Goal: Task Accomplishment & Management: Manage account settings

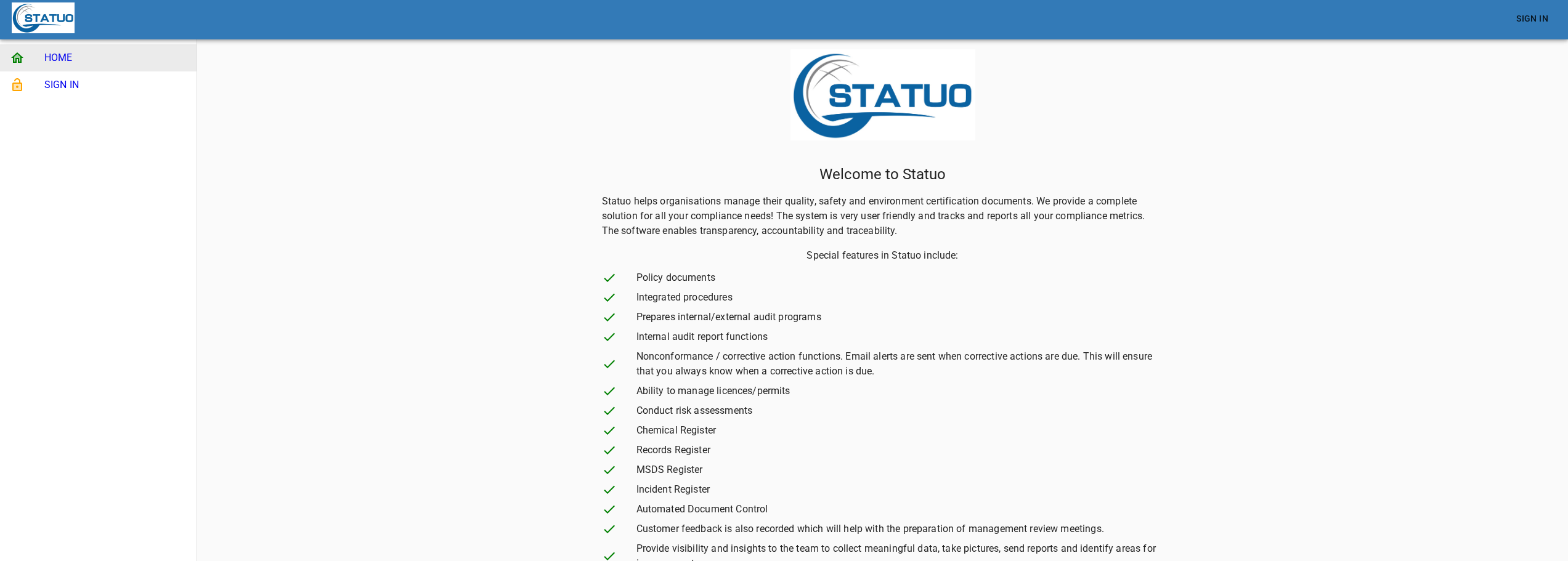
click at [99, 82] on span "SIGN IN" at bounding box center [116, 85] width 143 height 15
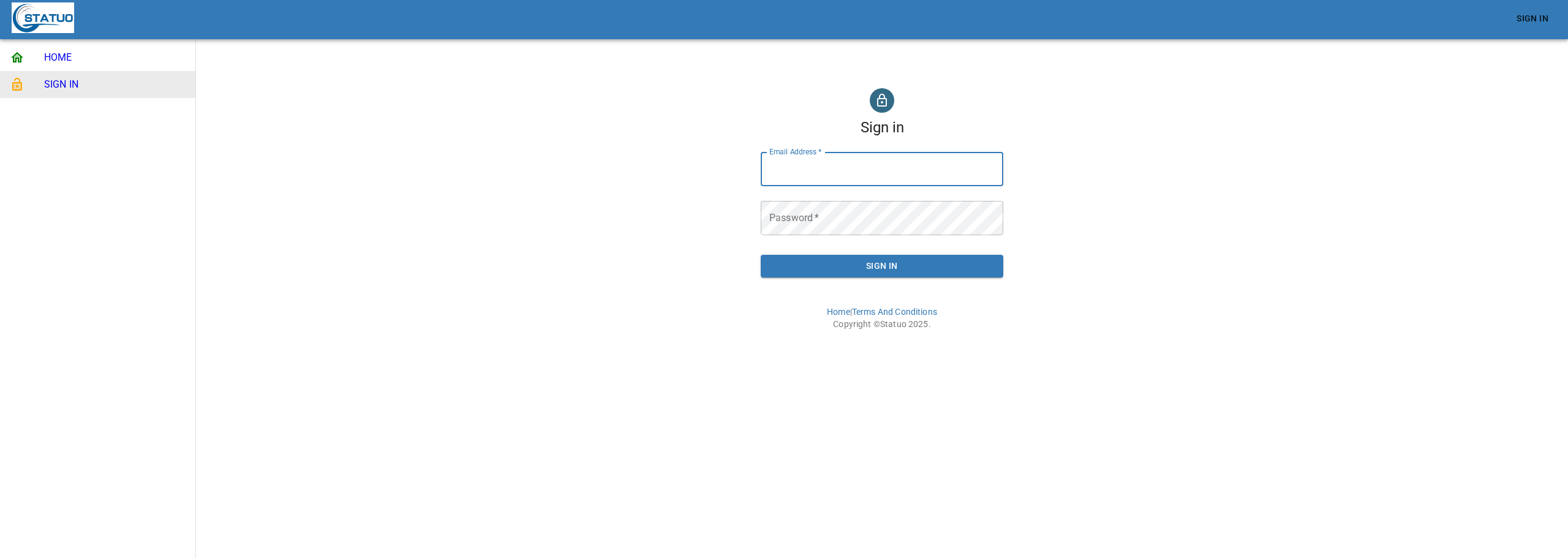
type input "[EMAIL_ADDRESS][DOMAIN_NAME]"
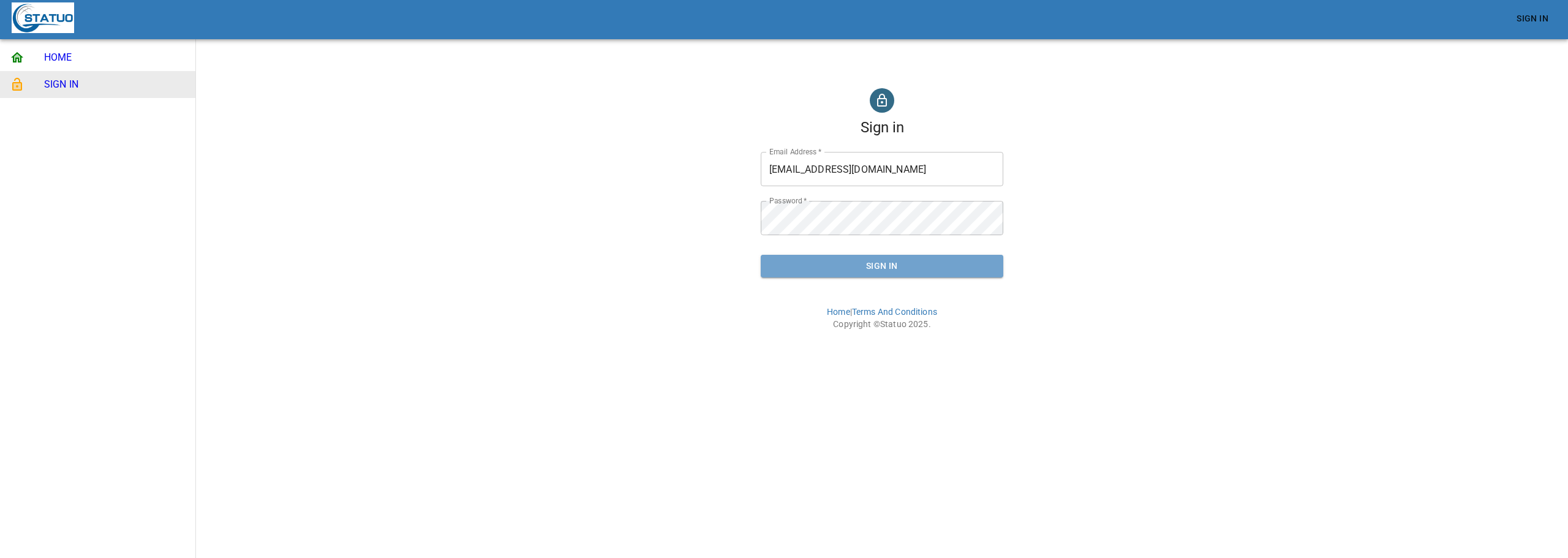
click at [867, 270] on span "Sign In" at bounding box center [882, 266] width 223 height 16
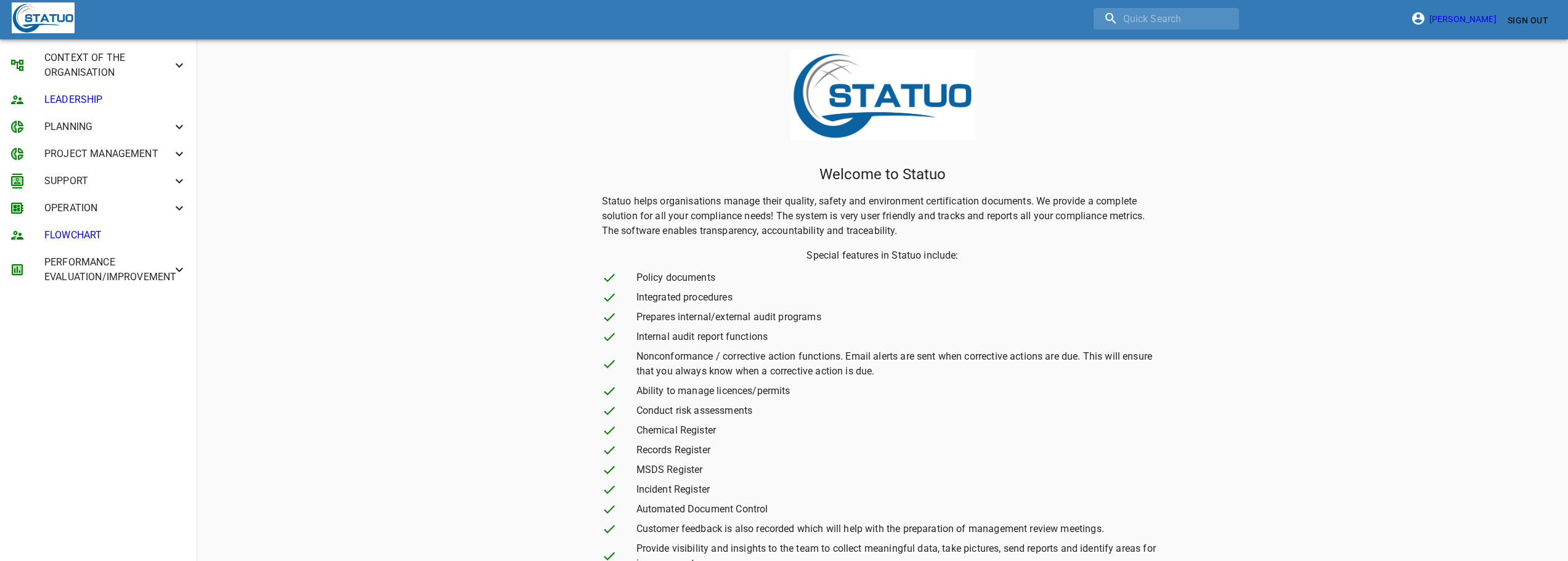
click at [177, 122] on icon at bounding box center [179, 127] width 15 height 15
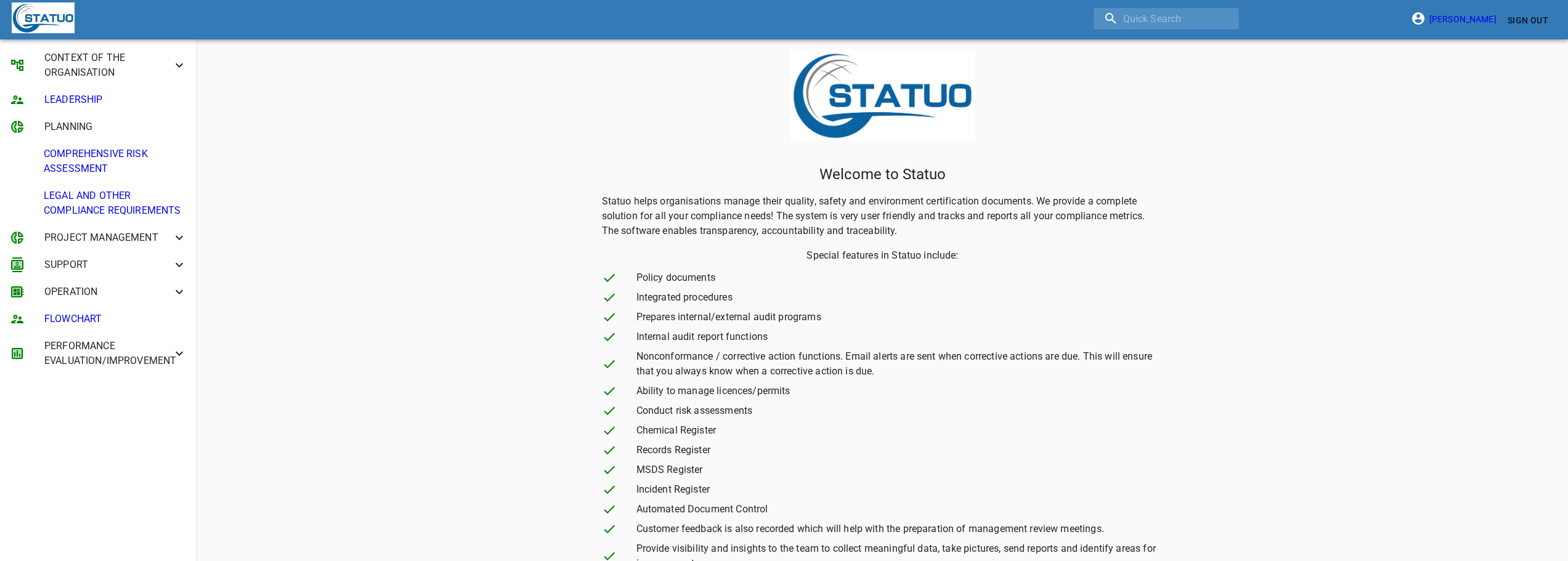
click at [176, 233] on icon at bounding box center [179, 238] width 15 height 15
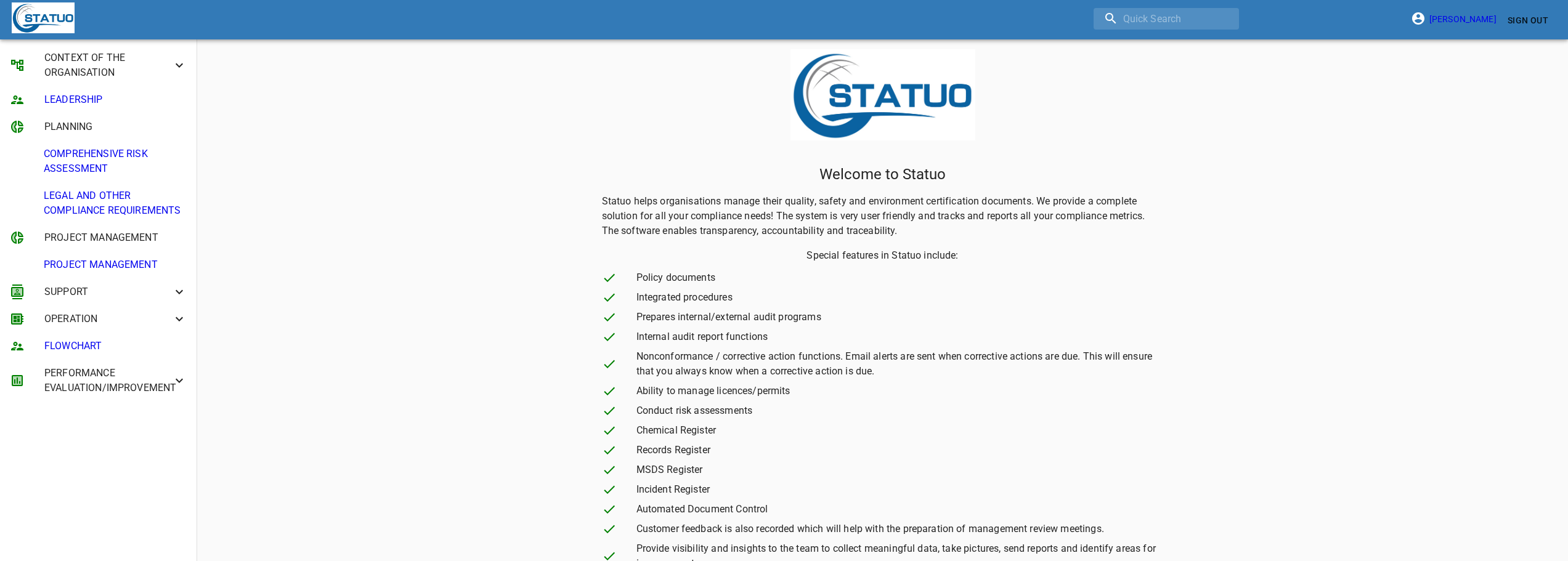
click at [121, 297] on span "SUPPORT" at bounding box center [109, 292] width 128 height 15
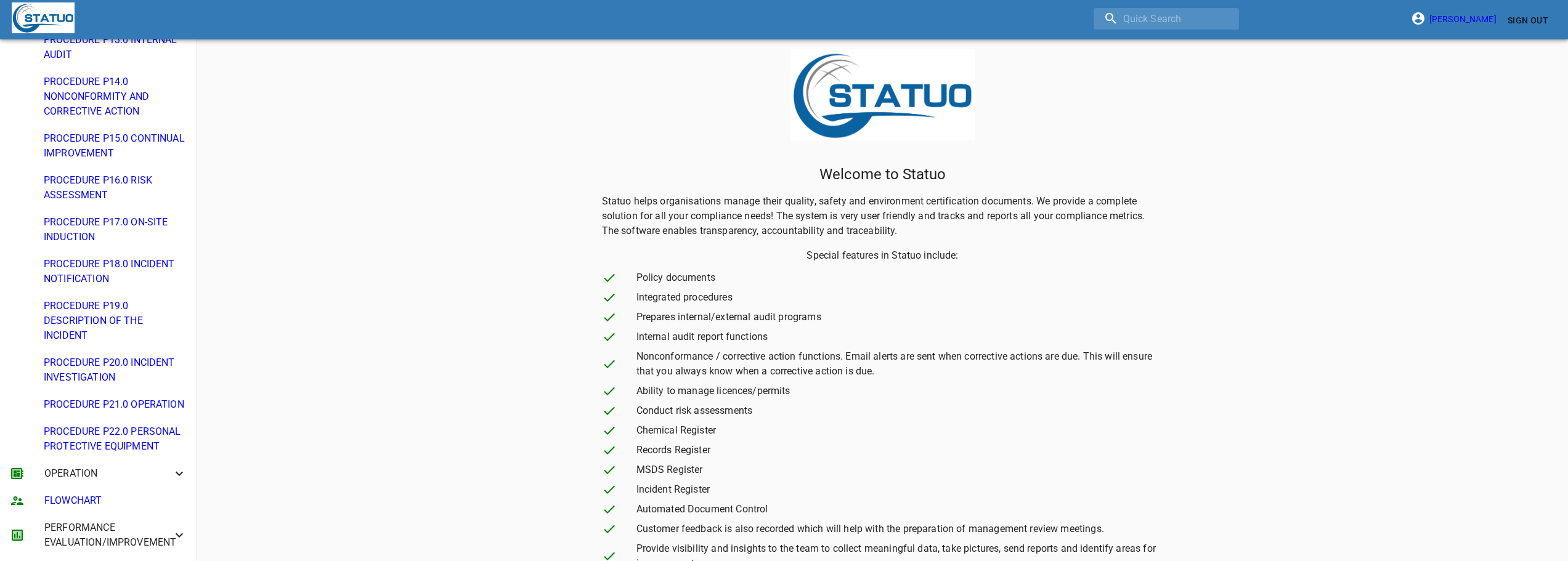
scroll to position [930, 0]
click at [162, 466] on li "OPERATION" at bounding box center [98, 473] width 196 height 27
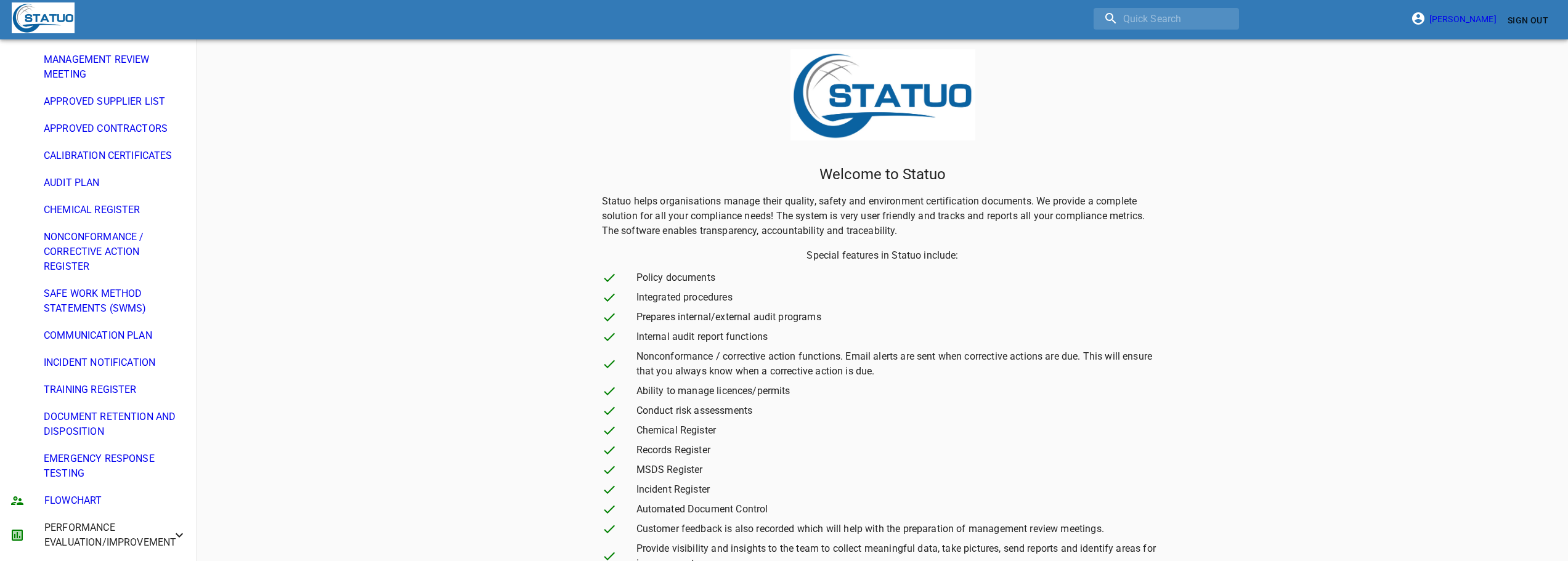
scroll to position [1439, 0]
click at [128, 398] on li "TRAINING REGISTER" at bounding box center [98, 389] width 196 height 27
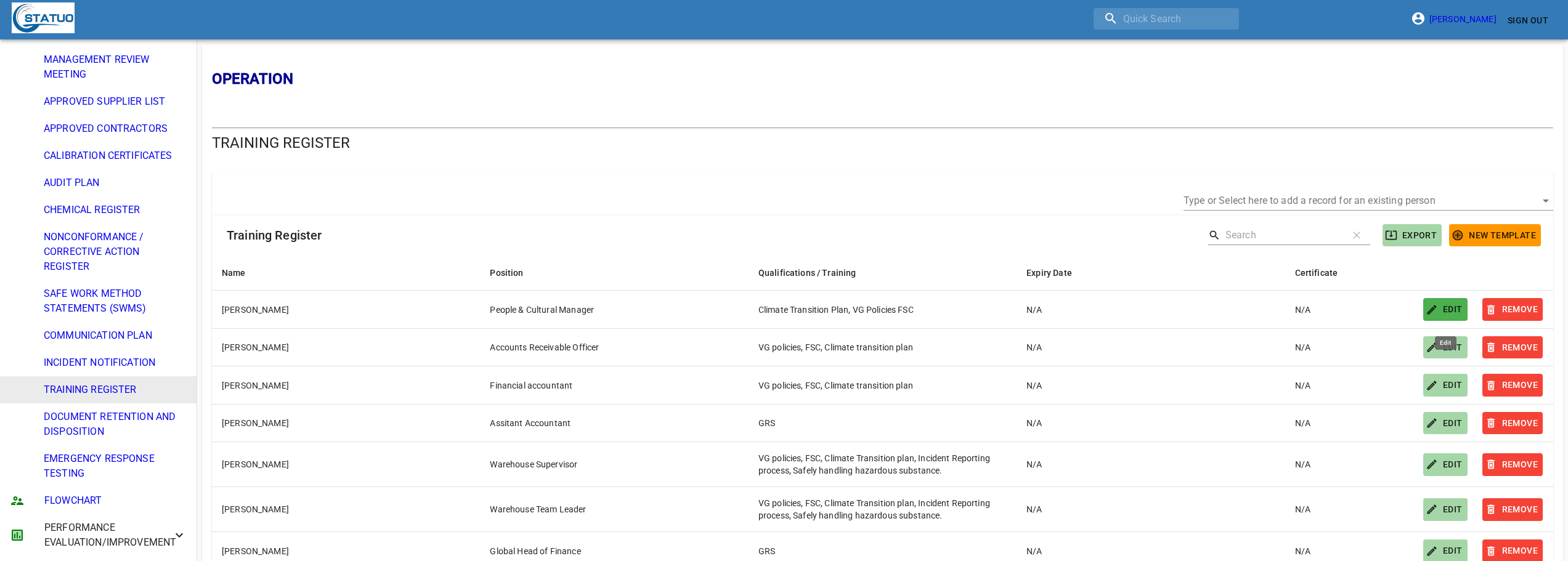
click at [1439, 303] on span "EDIT" at bounding box center [1445, 309] width 35 height 16
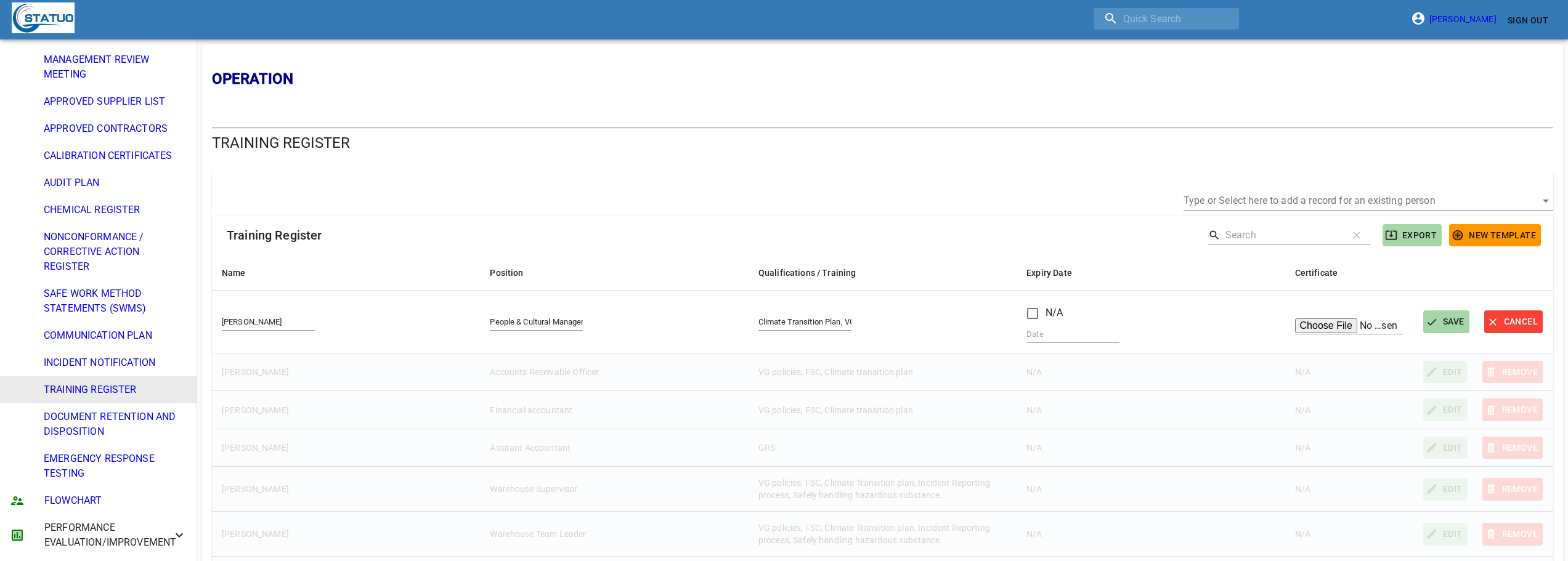
click at [538, 319] on input "People & Cultural Manager" at bounding box center [536, 322] width 93 height 17
click at [551, 320] on input "People & Cultural Manager" at bounding box center [536, 322] width 93 height 17
type input "People & Culture Manager"
click at [1449, 326] on span "SAVE" at bounding box center [1446, 322] width 36 height 16
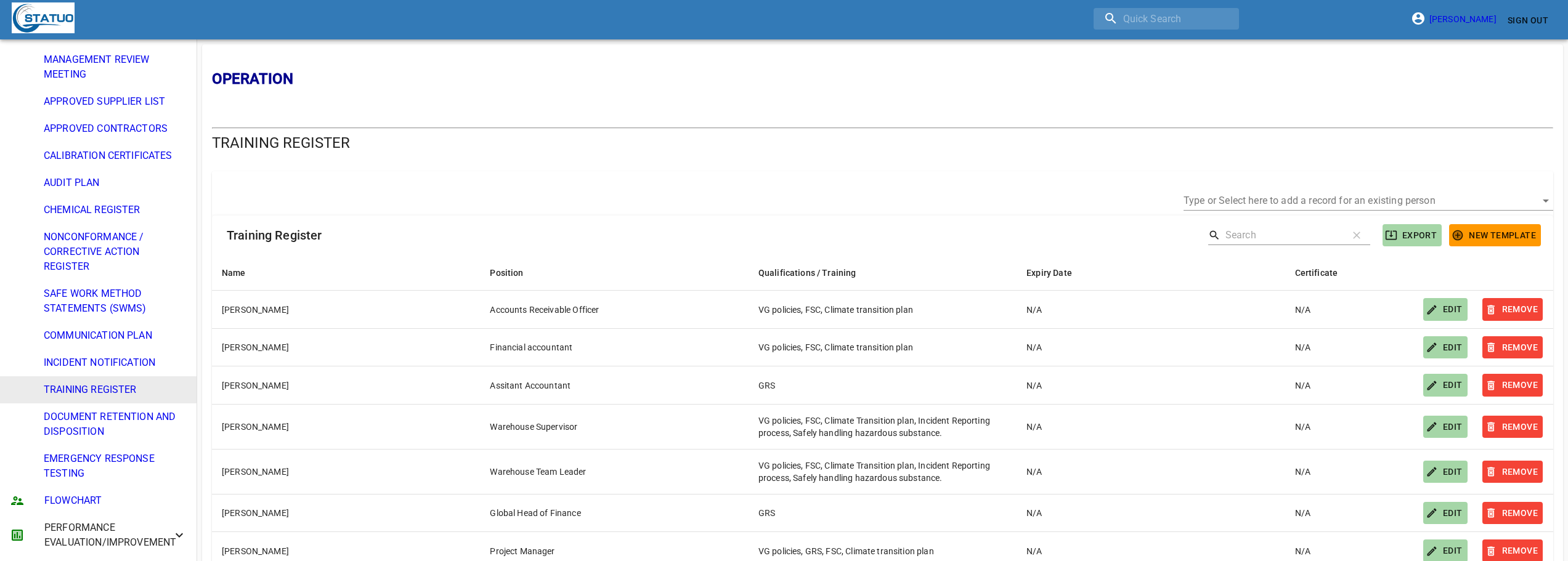
click at [76, 282] on li "SAFE WORK METHOD STATEMENTS (SWMS)" at bounding box center [98, 301] width 196 height 42
